Goal: Task Accomplishment & Management: Manage account settings

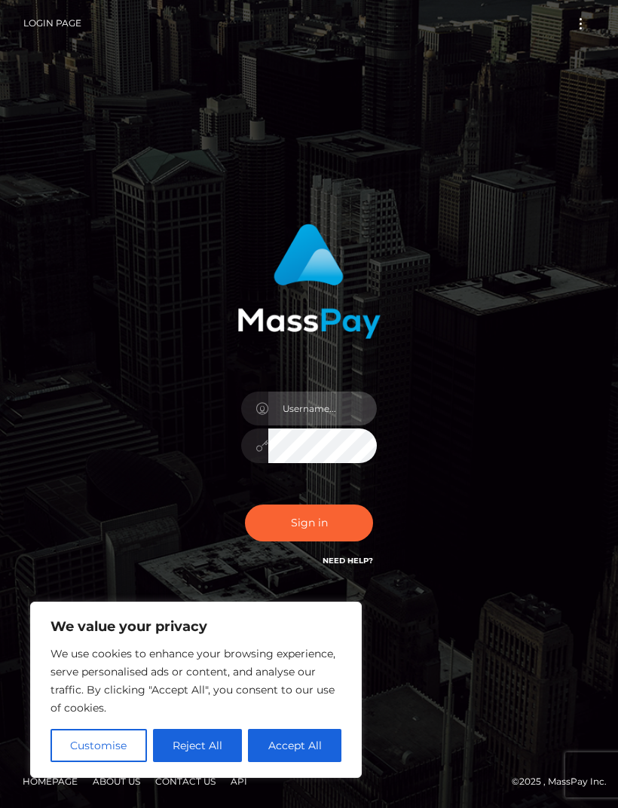
click at [313, 426] on input "text" at bounding box center [322, 409] width 108 height 34
click at [325, 426] on input "text" at bounding box center [322, 409] width 108 height 34
click at [338, 426] on input "text" at bounding box center [322, 409] width 108 height 34
click at [354, 426] on input "vavis.secret" at bounding box center [322, 409] width 108 height 34
type input "vavis.secret@gmail.com"
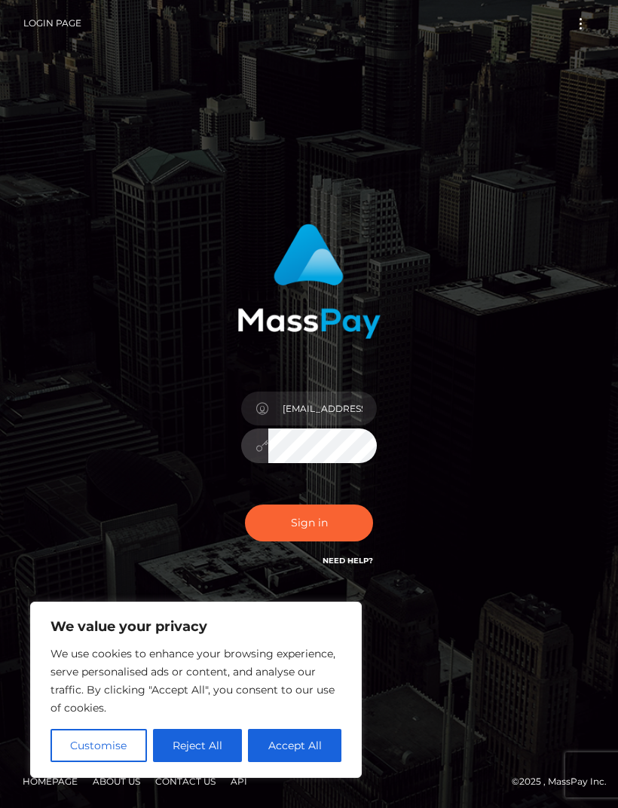
click at [335, 542] on button "Sign in" at bounding box center [309, 523] width 128 height 37
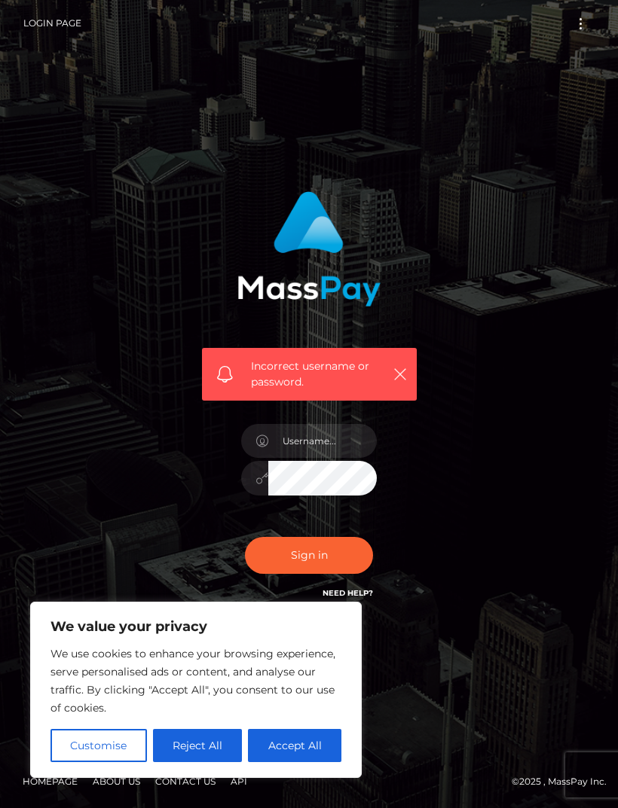
click at [405, 382] on icon "button" at bounding box center [400, 374] width 15 height 15
click at [201, 755] on button "Reject All" at bounding box center [198, 745] width 90 height 33
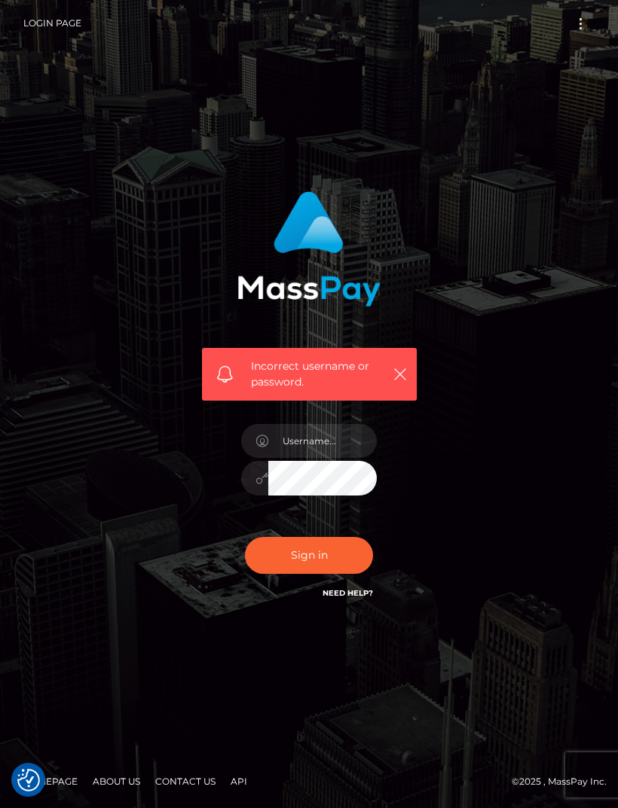
click at [362, 598] on link "Need Help?" at bounding box center [347, 593] width 50 height 10
click at [407, 382] on icon "button" at bounding box center [400, 374] width 15 height 15
click at [405, 382] on icon "button" at bounding box center [400, 374] width 15 height 15
click at [403, 383] on button "button" at bounding box center [399, 374] width 19 height 19
click at [406, 382] on icon "button" at bounding box center [400, 374] width 15 height 15
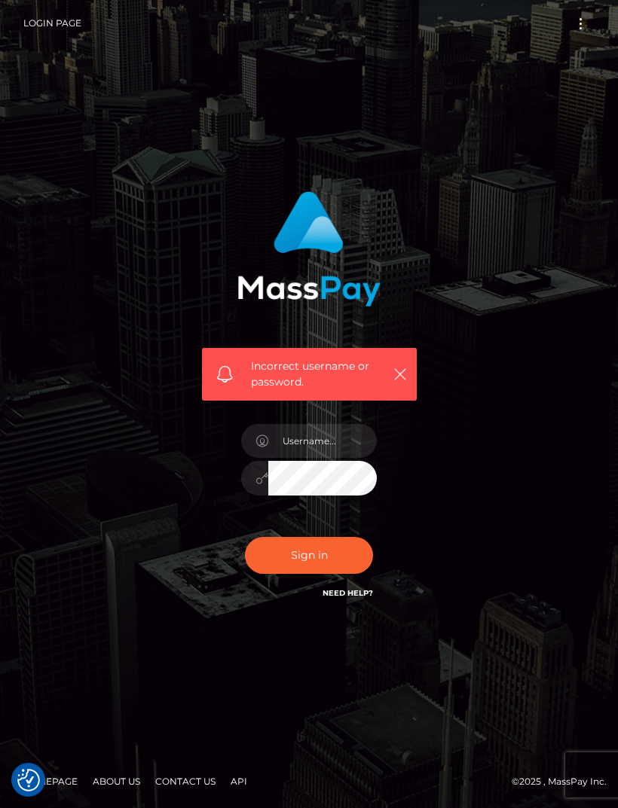
click at [405, 382] on icon "button" at bounding box center [400, 374] width 15 height 15
click at [402, 382] on icon "button" at bounding box center [400, 374] width 15 height 15
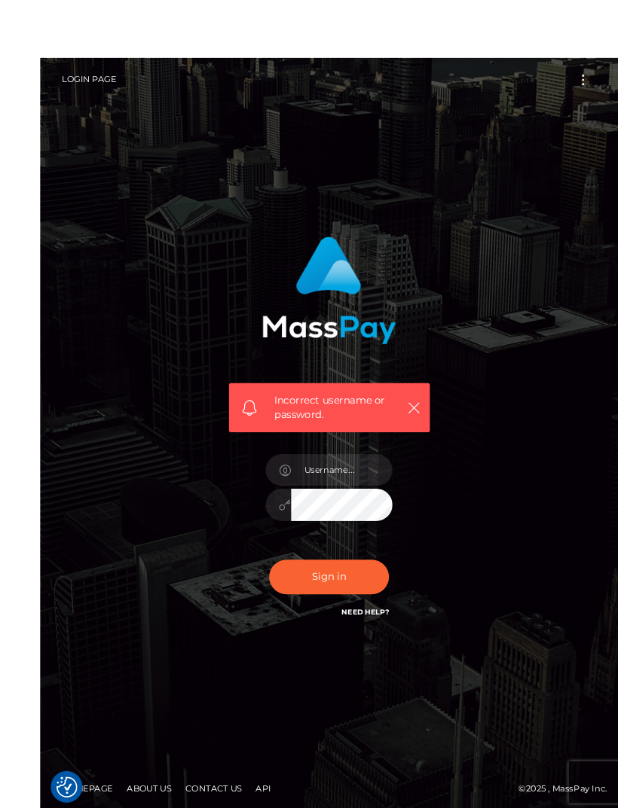
scroll to position [17, 0]
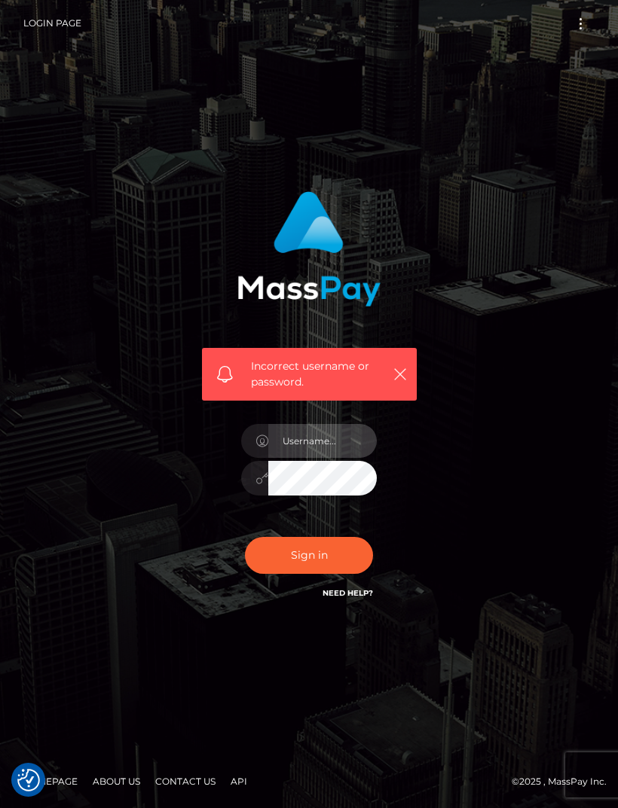
click at [328, 448] on input "text" at bounding box center [322, 441] width 108 height 34
type input "vavis.secret"
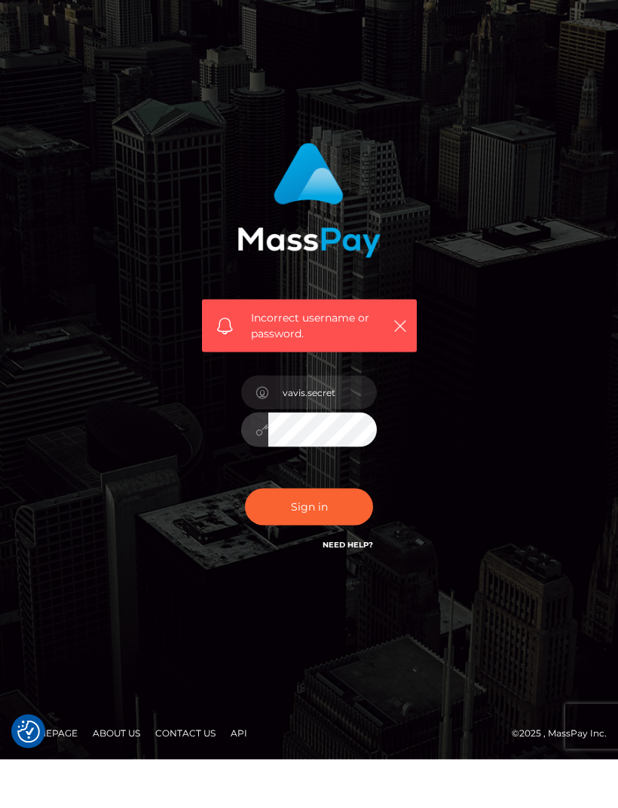
click at [339, 537] on button "Sign in" at bounding box center [309, 555] width 128 height 37
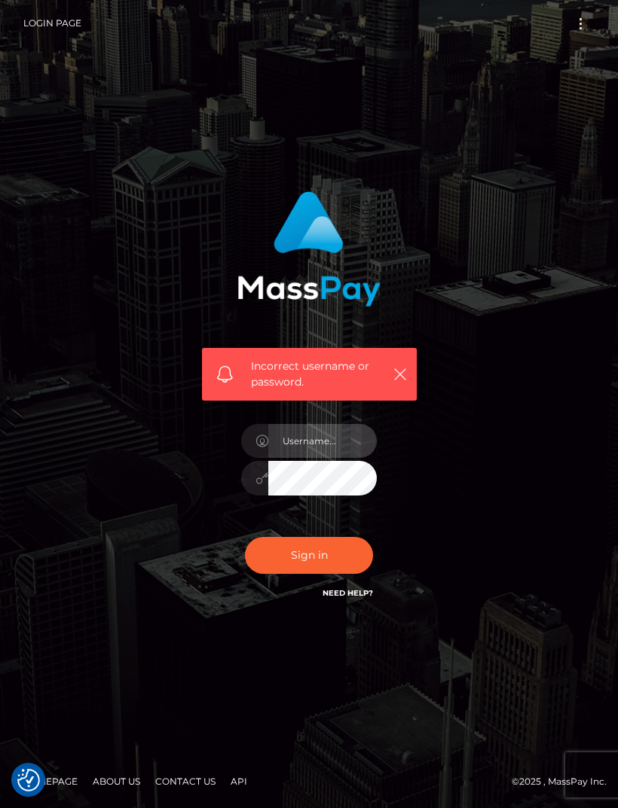
click at [321, 458] on input "text" at bounding box center [322, 441] width 108 height 34
type input "vavis.secret@gmail.com"
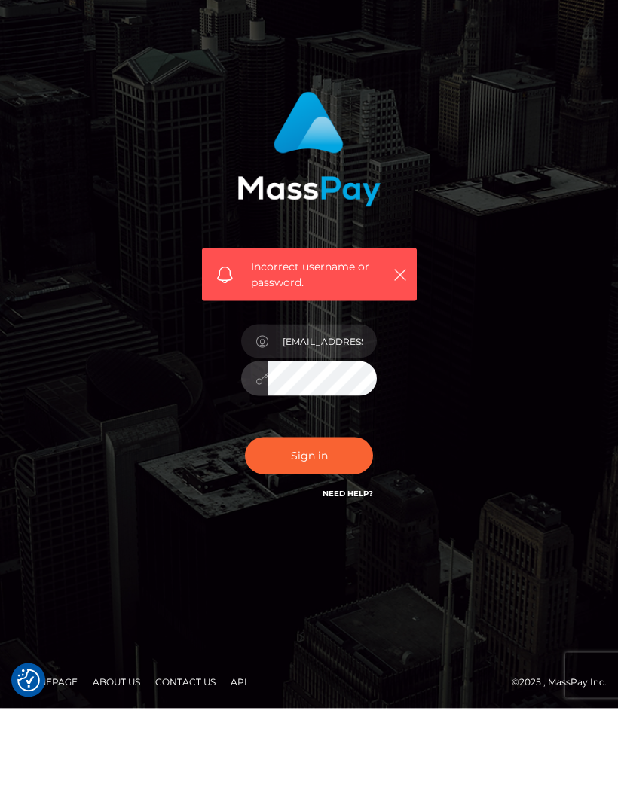
click at [321, 537] on button "Sign in" at bounding box center [309, 555] width 128 height 37
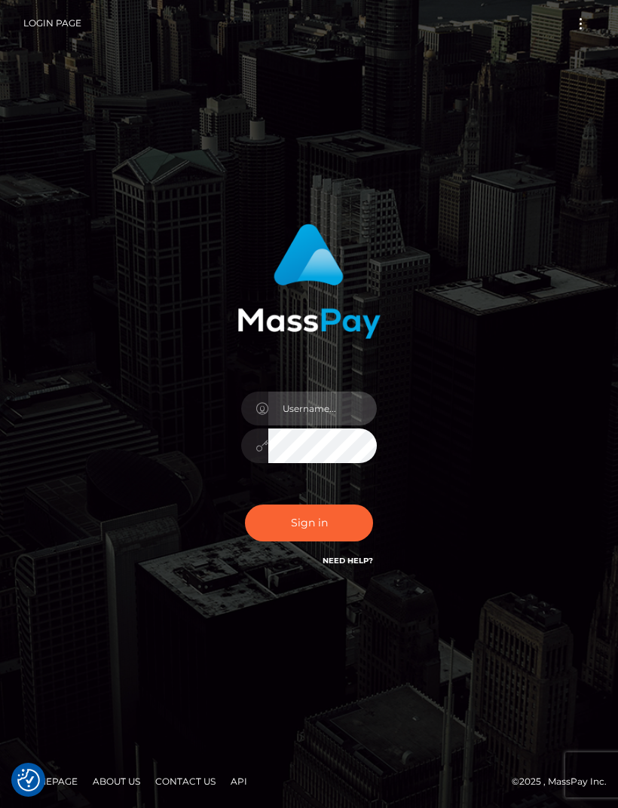
click at [339, 426] on input "text" at bounding box center [322, 409] width 108 height 34
type input "vavis.secret@gmail.com"
click at [339, 542] on button "Sign in" at bounding box center [309, 523] width 128 height 37
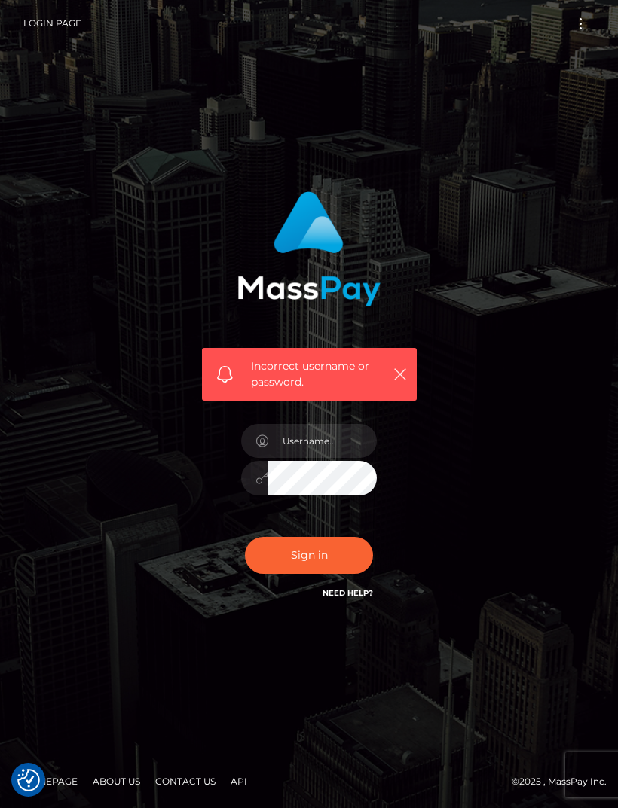
click at [368, 598] on link "Need Help?" at bounding box center [347, 593] width 50 height 10
